Goal: Task Accomplishment & Management: Complete application form

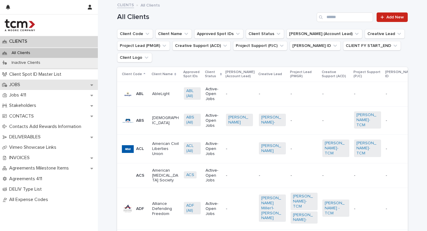
click at [39, 85] on div "JOBS" at bounding box center [49, 84] width 98 height 10
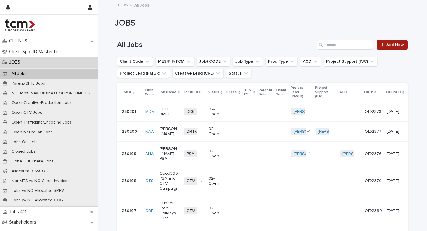
click at [392, 43] on span "Add New" at bounding box center [394, 45] width 17 height 4
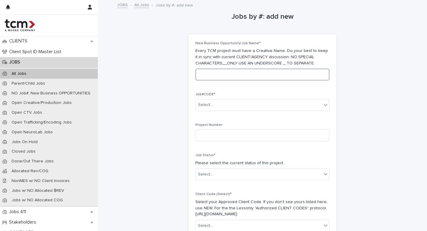
click at [207, 76] on input at bounding box center [262, 74] width 134 height 12
paste input "**********"
type input "**********"
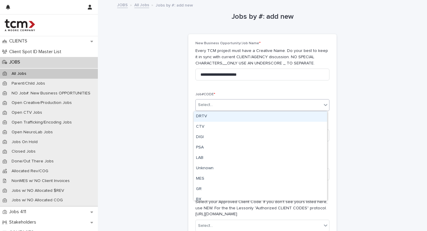
click at [229, 105] on div "Select..." at bounding box center [259, 105] width 126 height 10
click at [215, 116] on div "DRTV" at bounding box center [259, 116] width 133 height 10
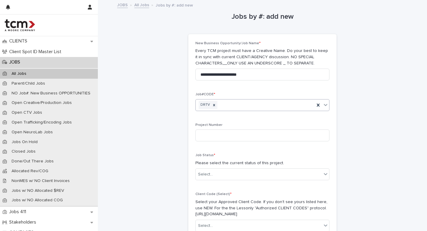
scroll to position [21, 0]
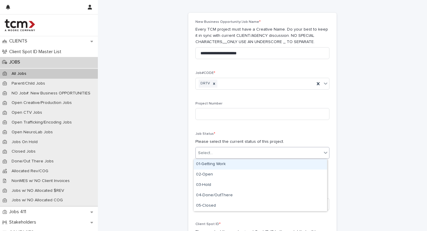
click at [225, 154] on div "Select..." at bounding box center [259, 153] width 126 height 10
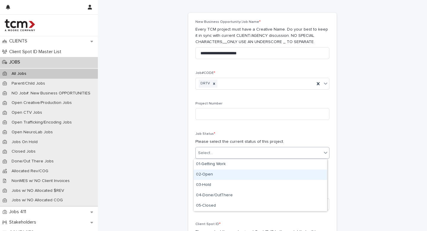
click at [216, 176] on div "02-Open" at bounding box center [259, 174] width 133 height 10
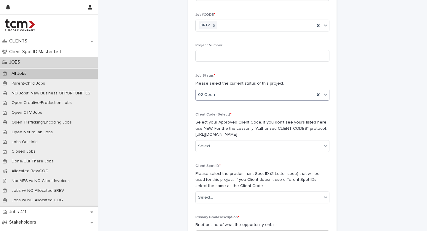
scroll to position [80, 0]
click at [213, 149] on div "Select..." at bounding box center [259, 145] width 126 height 10
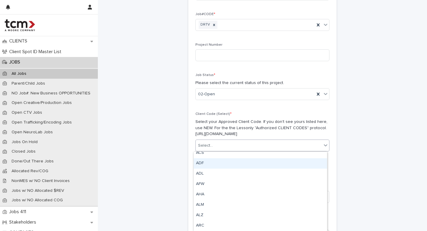
scroll to position [35, 0]
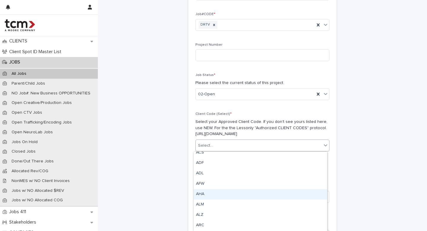
click at [205, 193] on div "AHA" at bounding box center [259, 194] width 133 height 10
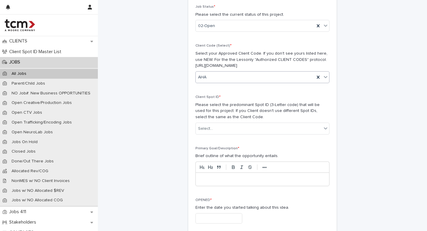
scroll to position [149, 0]
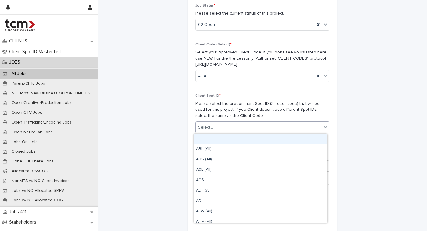
click at [220, 129] on div "Select..." at bounding box center [259, 127] width 126 height 10
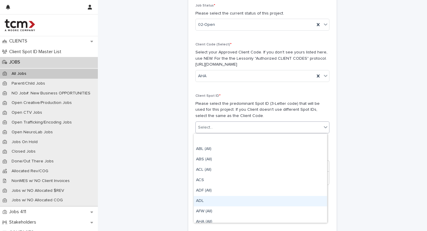
scroll to position [12, 0]
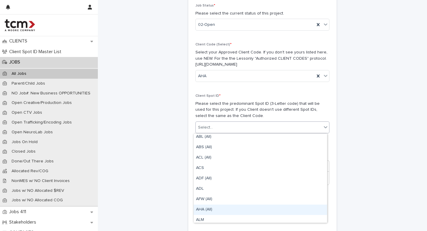
click at [203, 211] on div "AHA (All)" at bounding box center [259, 209] width 133 height 10
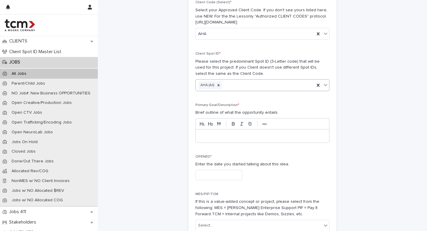
scroll to position [201, 0]
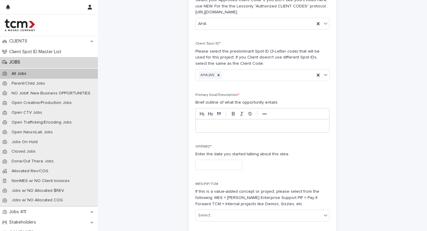
click at [208, 130] on div at bounding box center [262, 125] width 133 height 13
click at [220, 165] on input "text" at bounding box center [218, 164] width 47 height 10
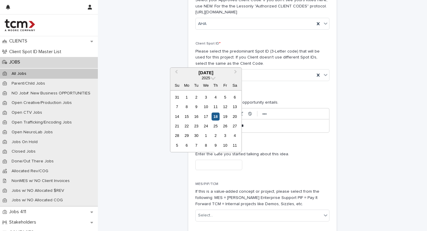
click at [217, 113] on div "18" at bounding box center [215, 116] width 8 height 8
type input "**********"
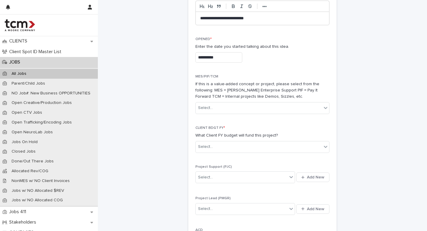
scroll to position [307, 0]
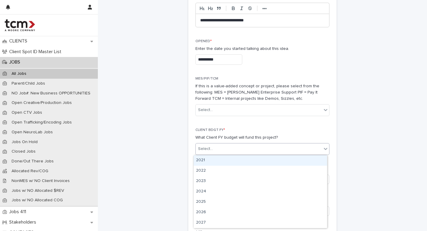
click at [216, 152] on div "Select..." at bounding box center [259, 149] width 126 height 10
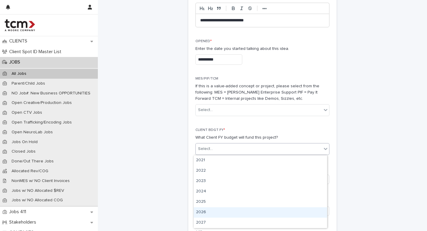
click at [205, 207] on div "2026" at bounding box center [259, 212] width 133 height 10
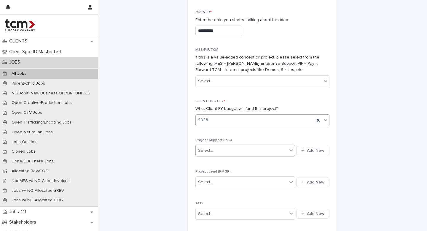
scroll to position [342, 0]
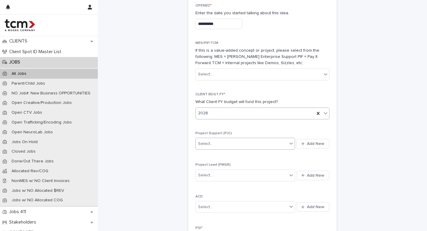
click at [247, 143] on div "Select..." at bounding box center [242, 144] width 92 height 10
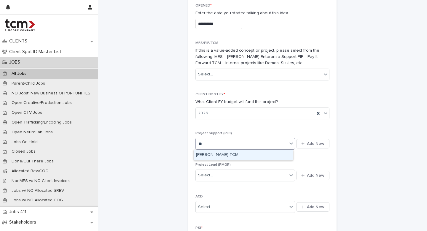
type input "*"
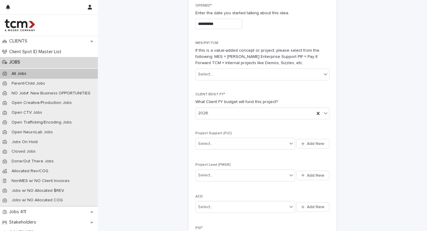
click at [247, 123] on div "CLIENT BDGT FY * What Client FY budget will fund this project? 2026" at bounding box center [262, 108] width 134 height 32
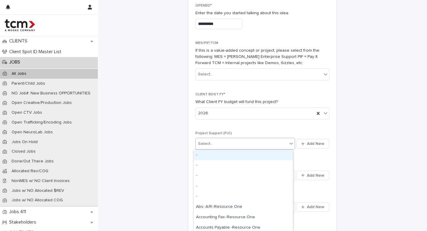
click at [215, 145] on div "Select..." at bounding box center [242, 144] width 92 height 10
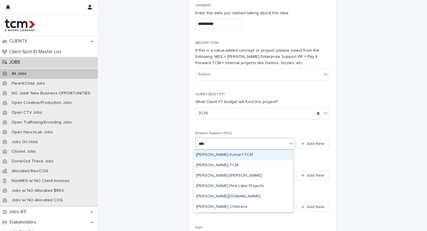
type input "*****"
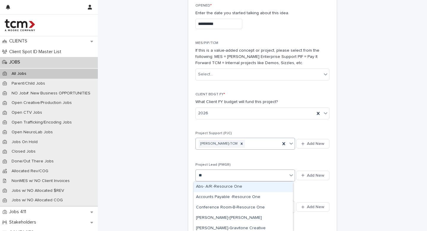
type input "***"
type input "******"
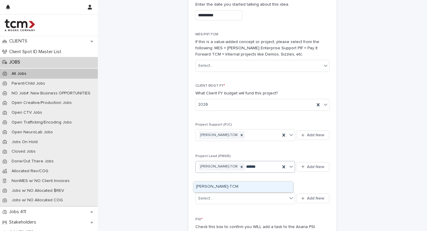
scroll to position [353, 0]
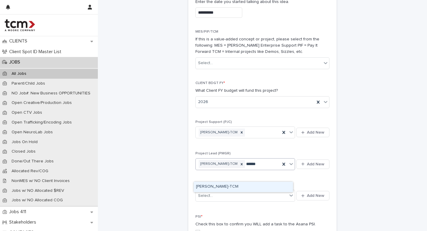
click at [225, 186] on div "[PERSON_NAME]-TCM" at bounding box center [242, 186] width 99 height 10
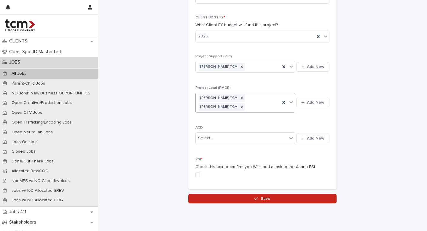
scroll to position [419, 0]
click at [197, 175] on span at bounding box center [197, 174] width 5 height 5
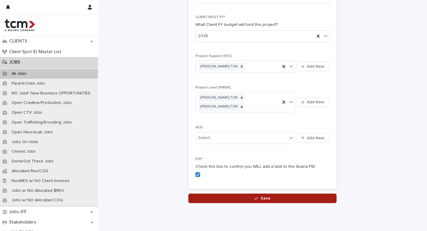
click at [215, 198] on button "Save" at bounding box center [262, 197] width 148 height 9
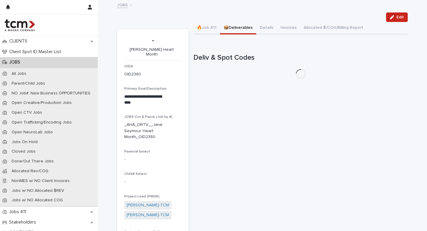
click at [232, 26] on button "📦Deliverables" at bounding box center [238, 28] width 36 height 12
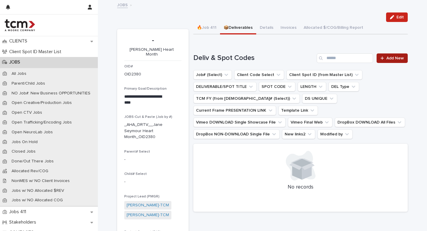
click at [396, 60] on link "Add New" at bounding box center [391, 57] width 31 height 9
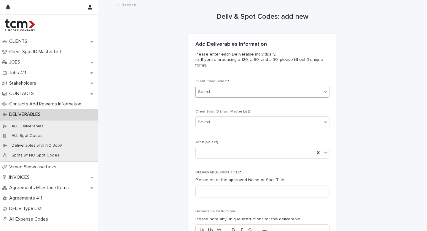
click at [227, 94] on div "Select..." at bounding box center [259, 92] width 126 height 10
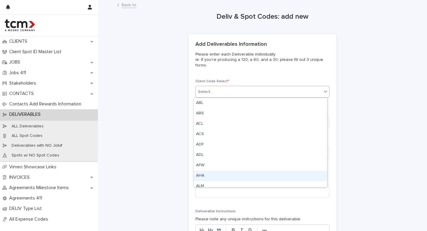
click at [210, 173] on div "AHA" at bounding box center [259, 175] width 133 height 10
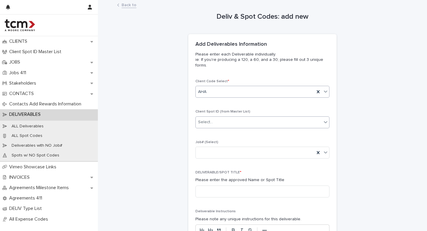
scroll to position [17, 0]
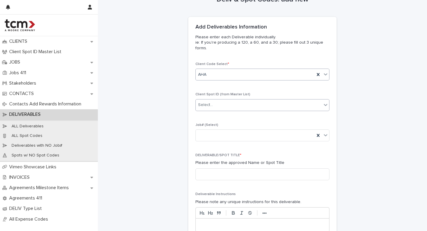
click at [222, 106] on div "Select..." at bounding box center [259, 105] width 126 height 10
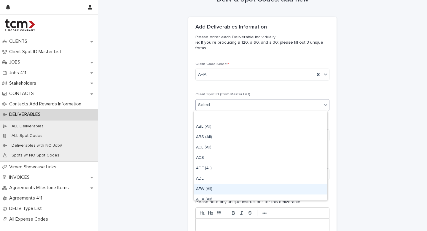
scroll to position [11, 0]
click at [211, 186] on div "AHA (All)" at bounding box center [259, 188] width 133 height 10
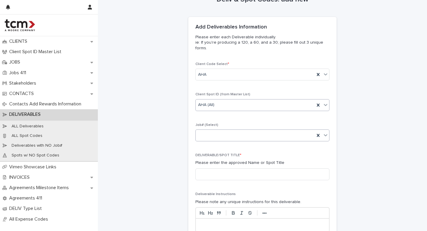
click at [218, 134] on div at bounding box center [255, 135] width 119 height 10
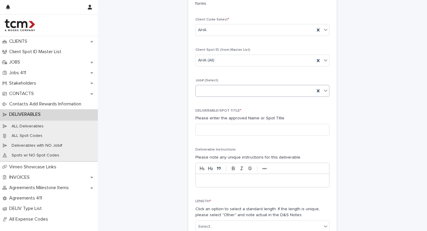
scroll to position [62, 0]
click at [217, 131] on input at bounding box center [262, 129] width 134 height 12
paste input "**********"
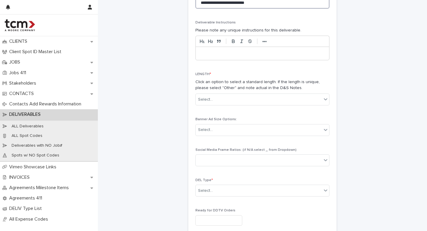
scroll to position [190, 0]
type input "**********"
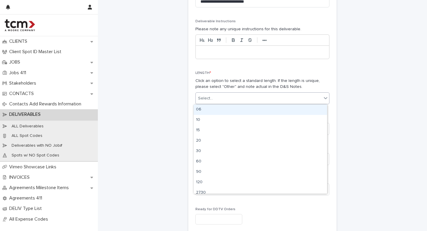
click at [226, 99] on div "Select..." at bounding box center [259, 98] width 126 height 10
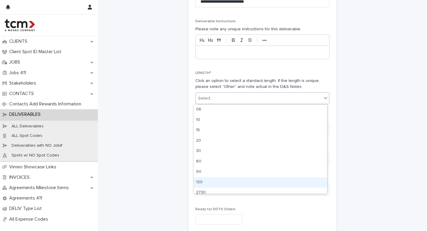
click at [212, 185] on div "120" at bounding box center [259, 182] width 133 height 10
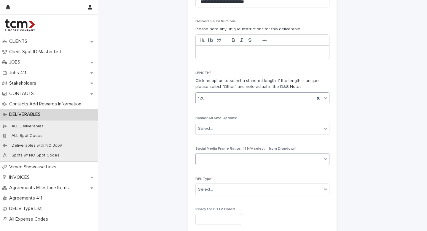
scroll to position [218, 0]
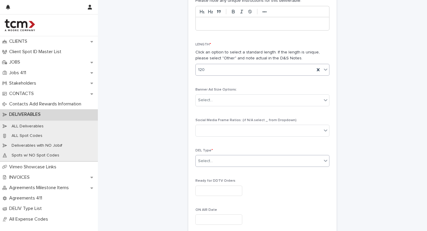
click at [210, 159] on div "Select..." at bounding box center [259, 161] width 126 height 10
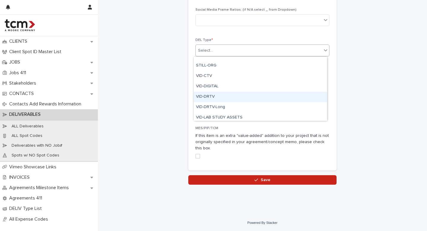
scroll to position [239, 0]
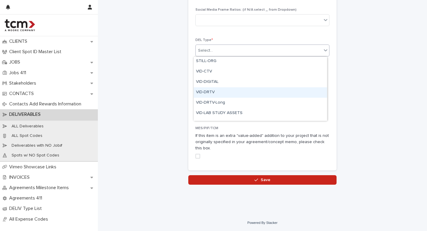
click at [225, 89] on div "VID-DRTV" at bounding box center [259, 92] width 133 height 10
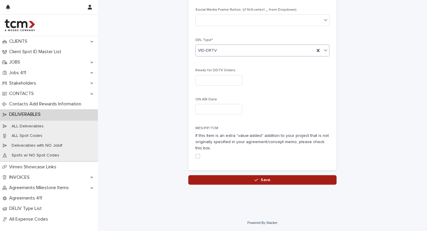
click at [240, 178] on button "Save" at bounding box center [262, 179] width 148 height 9
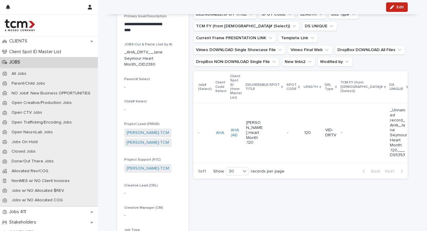
scroll to position [62, 0]
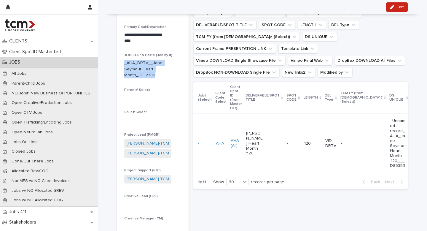
drag, startPoint x: 154, startPoint y: 69, endPoint x: 120, endPoint y: 57, distance: 36.1
click at [120, 57] on section "**********" at bounding box center [152, 115] width 71 height 296
copy p "_AHA_DRTV__Jane Seymour Heart Month_OID2380"
click at [237, 77] on ul "Job# (Select) Client Code Select Client Spot ID (from Master List) DELIVERABLE/…" at bounding box center [300, 42] width 217 height 71
